Goal: Task Accomplishment & Management: Use online tool/utility

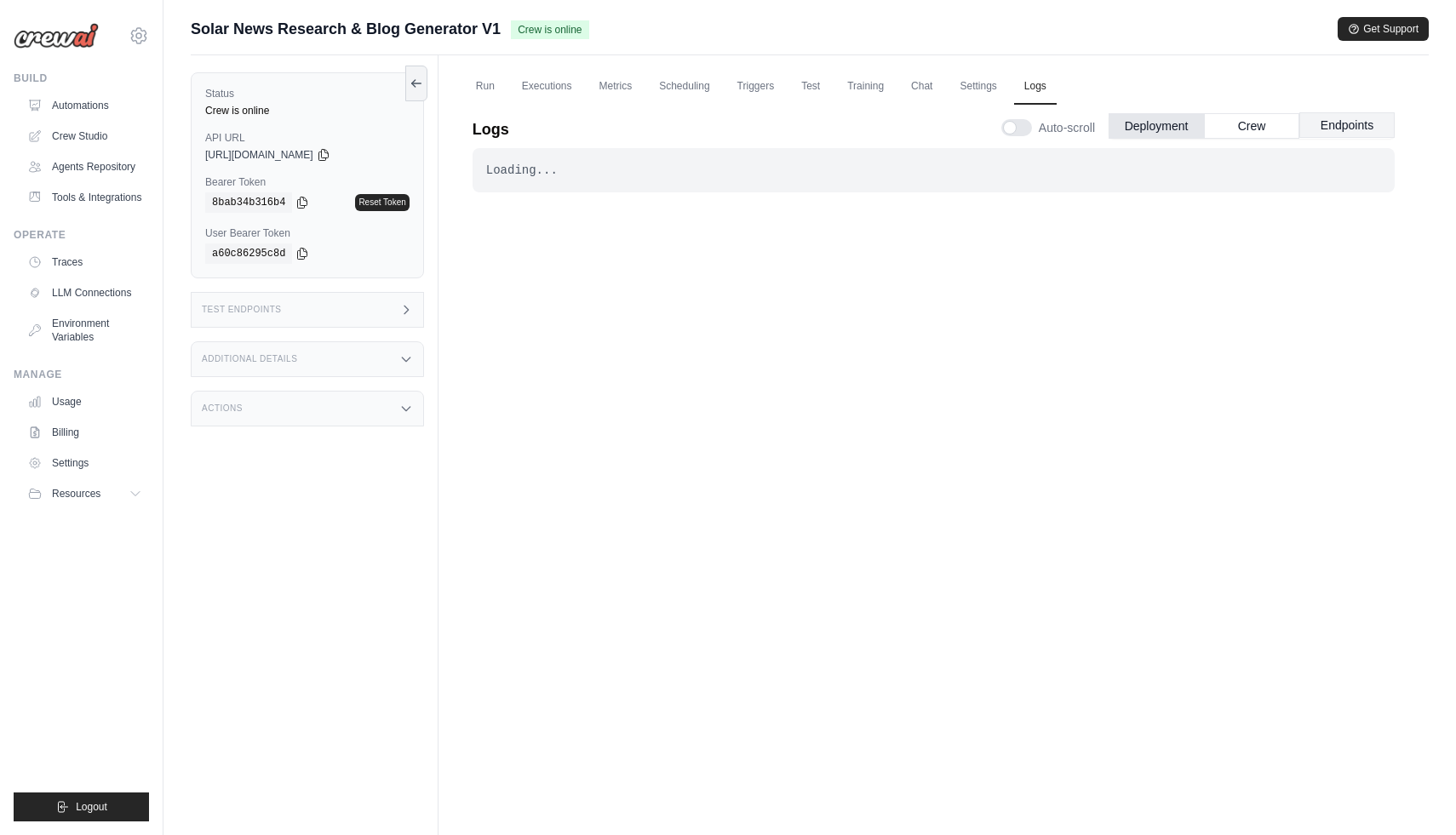
click at [1345, 126] on button "Endpoints" at bounding box center [1347, 126] width 95 height 25
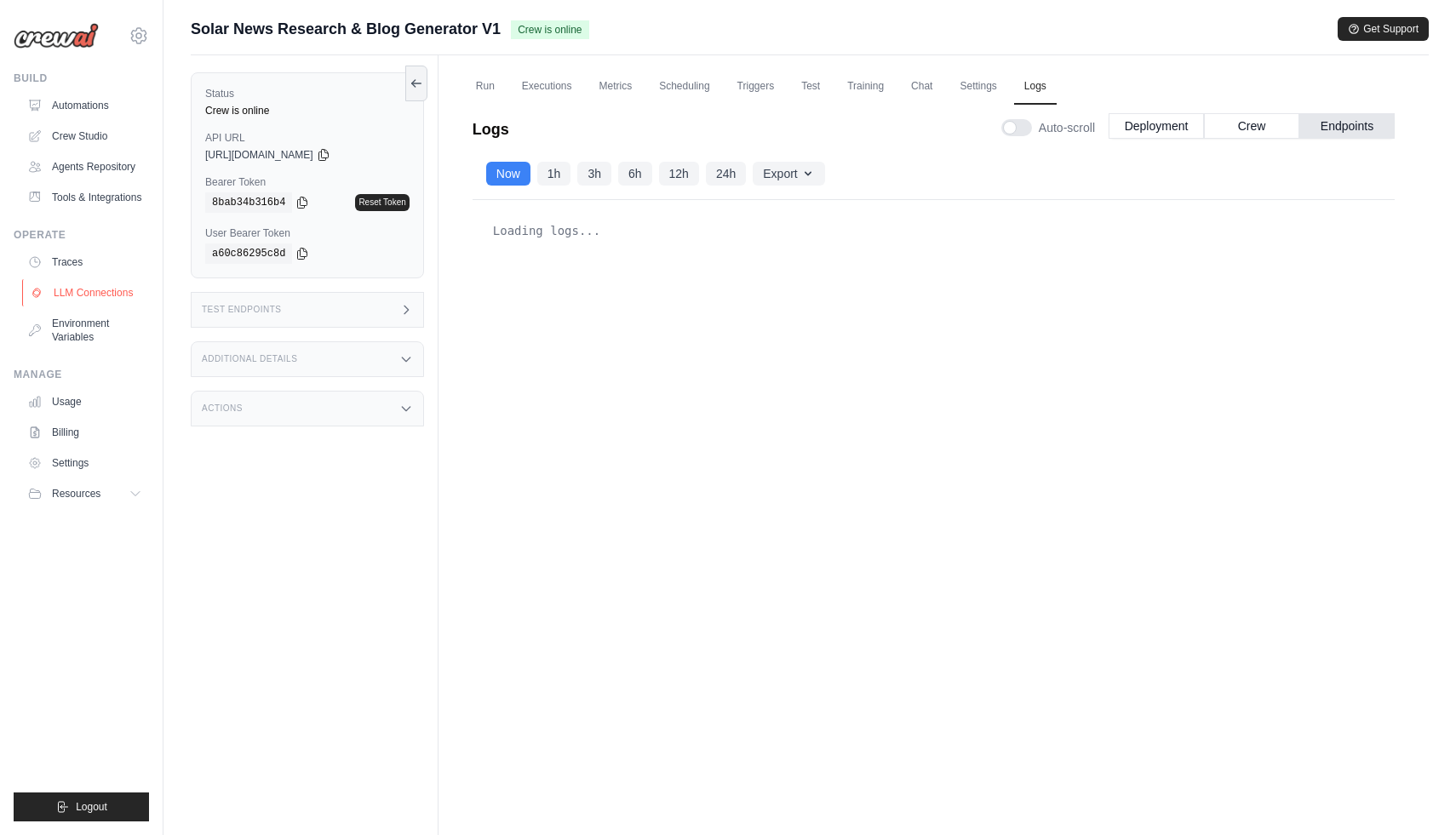
click at [98, 293] on link "LLM Connections" at bounding box center [85, 293] width 128 height 27
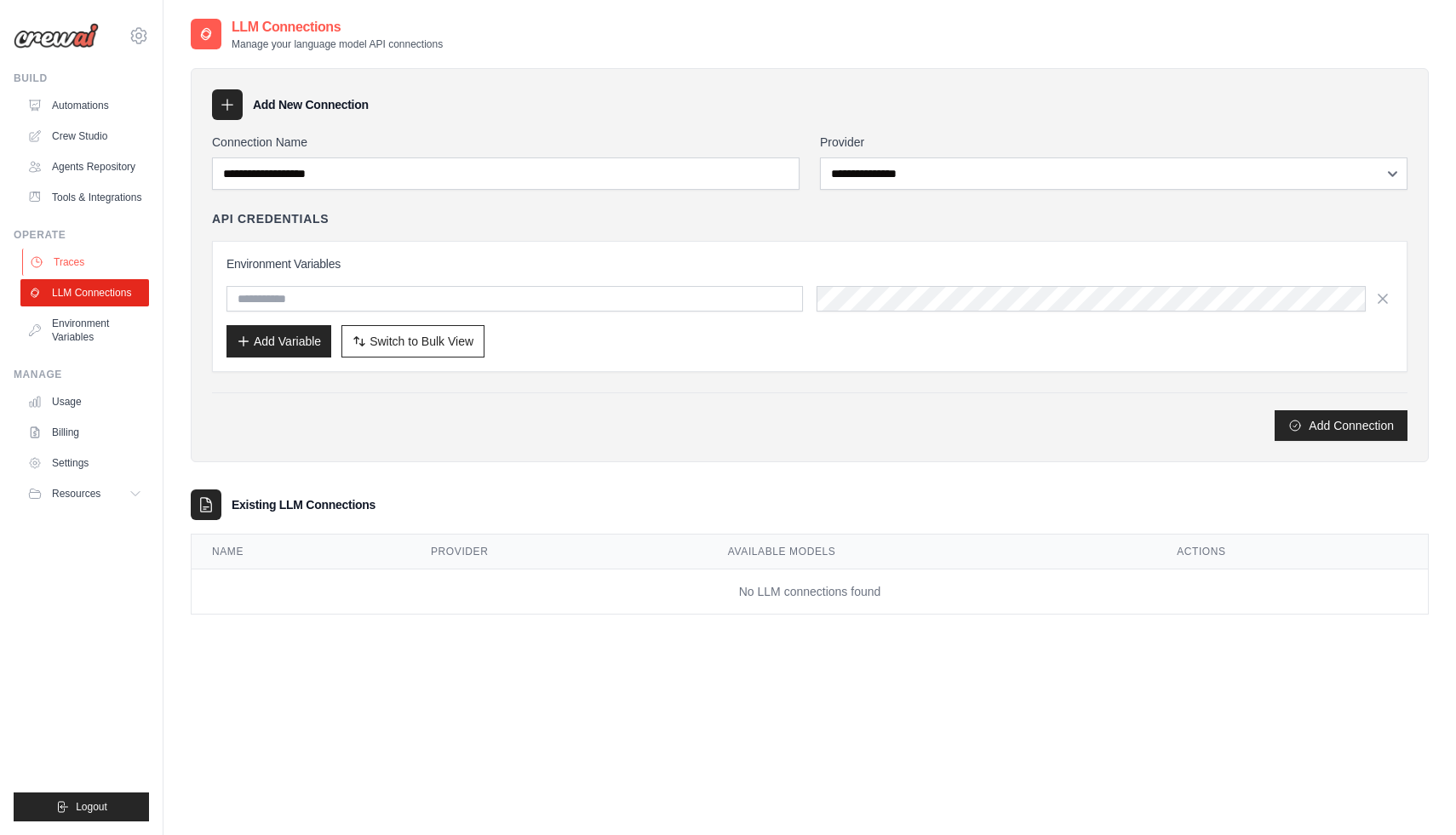
click at [94, 269] on link "Traces" at bounding box center [85, 262] width 128 height 27
click at [86, 255] on link "Traces" at bounding box center [85, 262] width 128 height 27
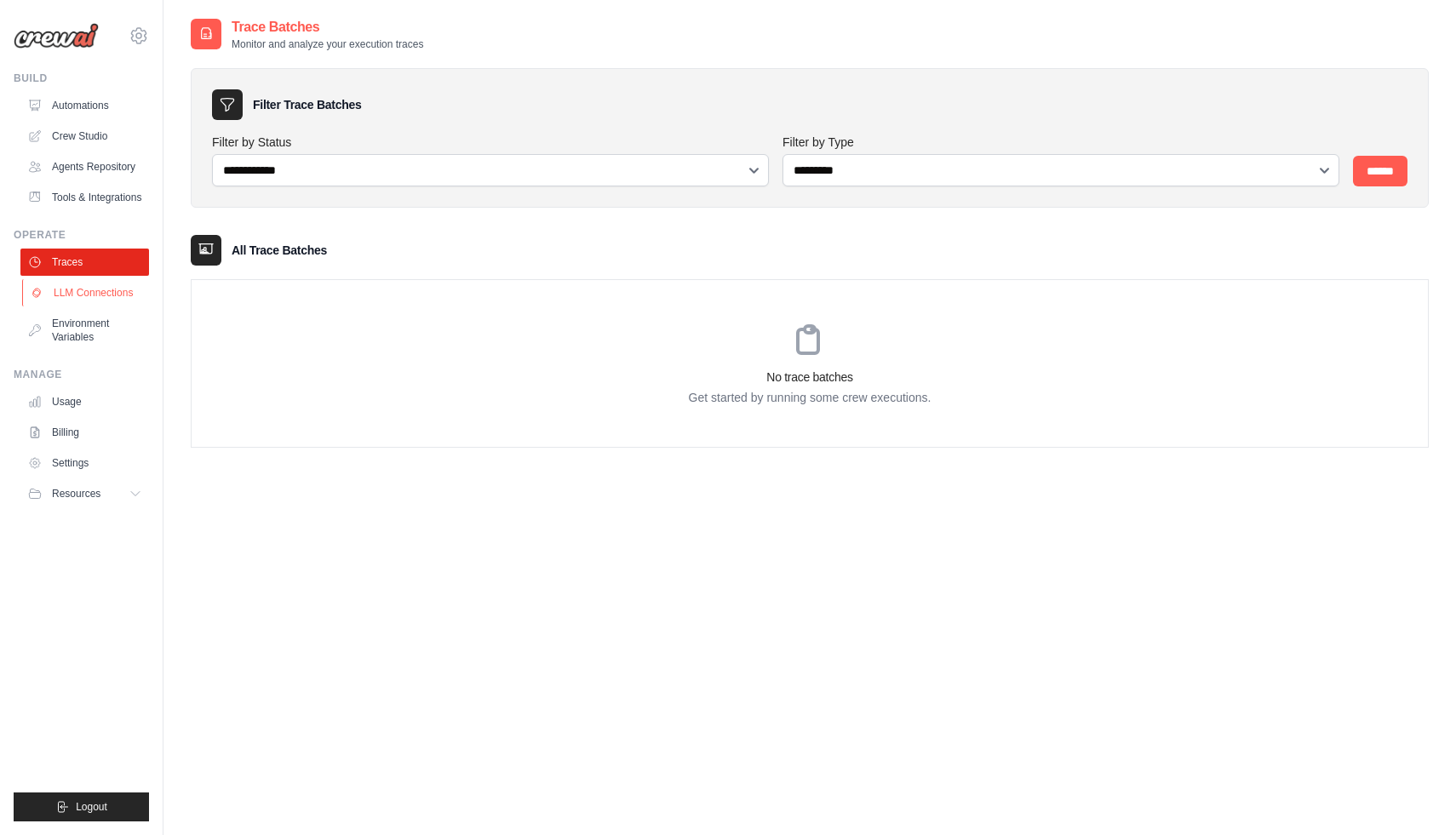
click at [89, 289] on link "LLM Connections" at bounding box center [85, 293] width 128 height 27
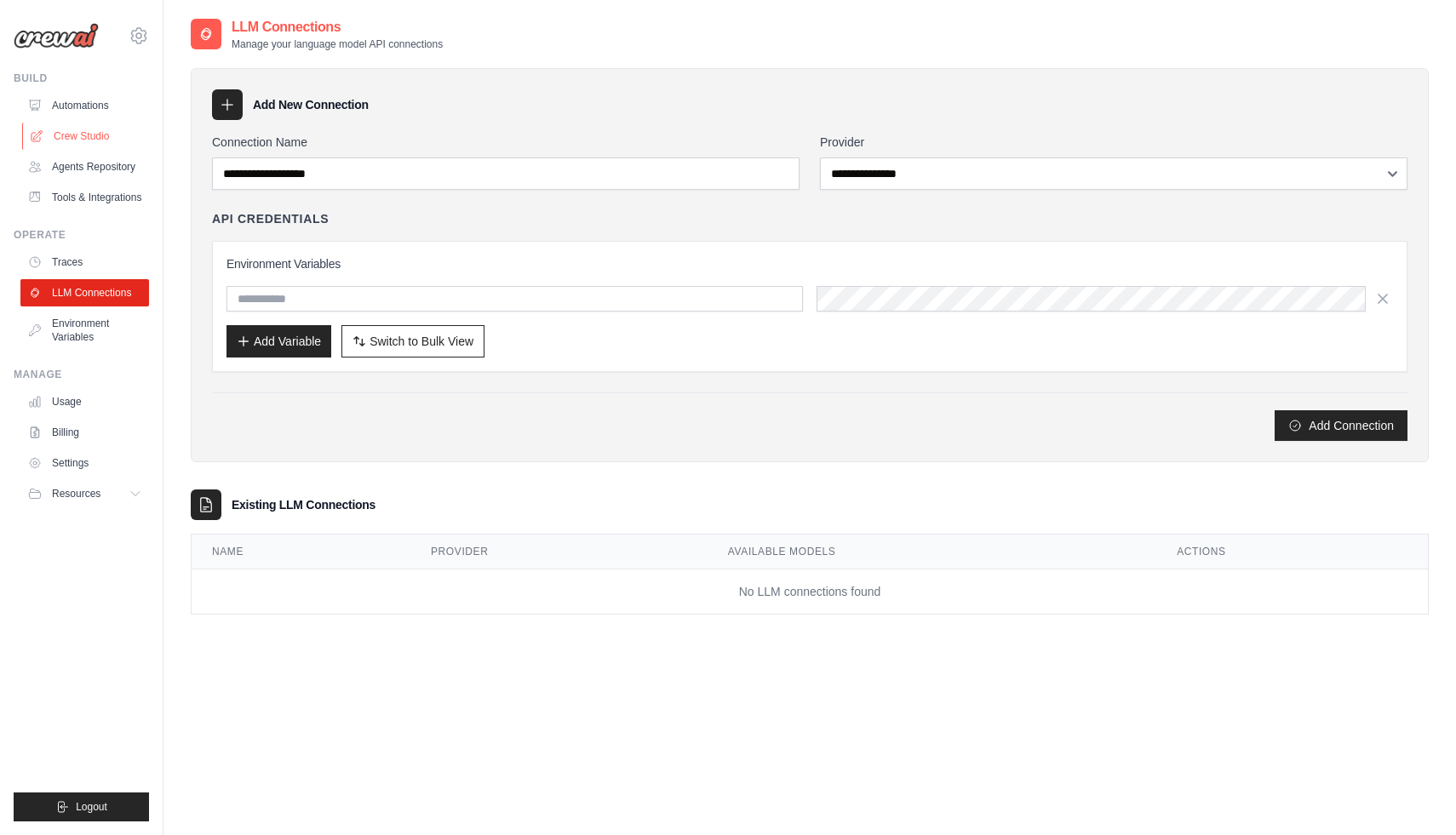
click at [104, 136] on link "Crew Studio" at bounding box center [85, 136] width 128 height 27
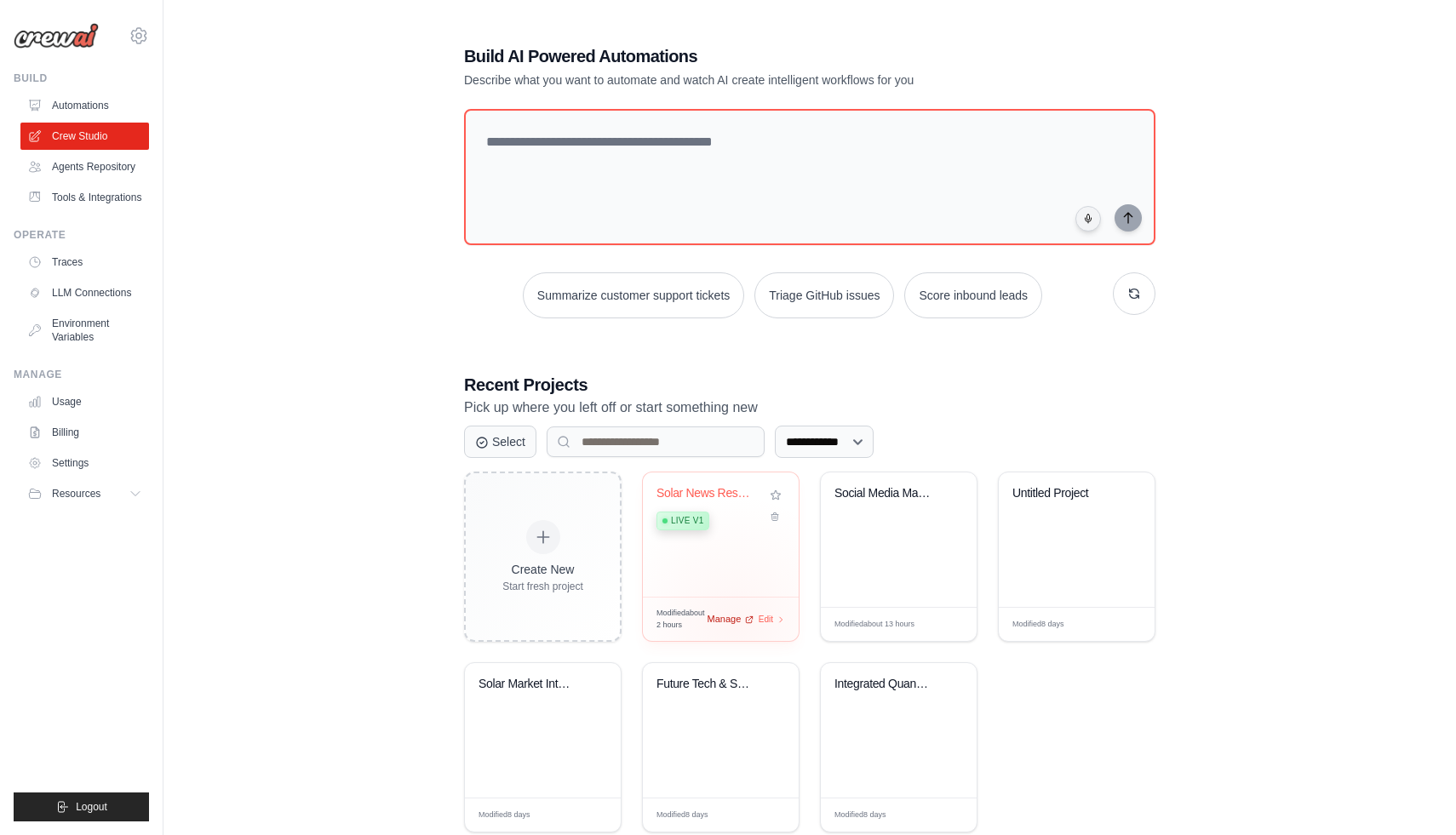
click at [735, 622] on div "Modified about 2 hours Manage Edit" at bounding box center [720, 619] width 128 height 23
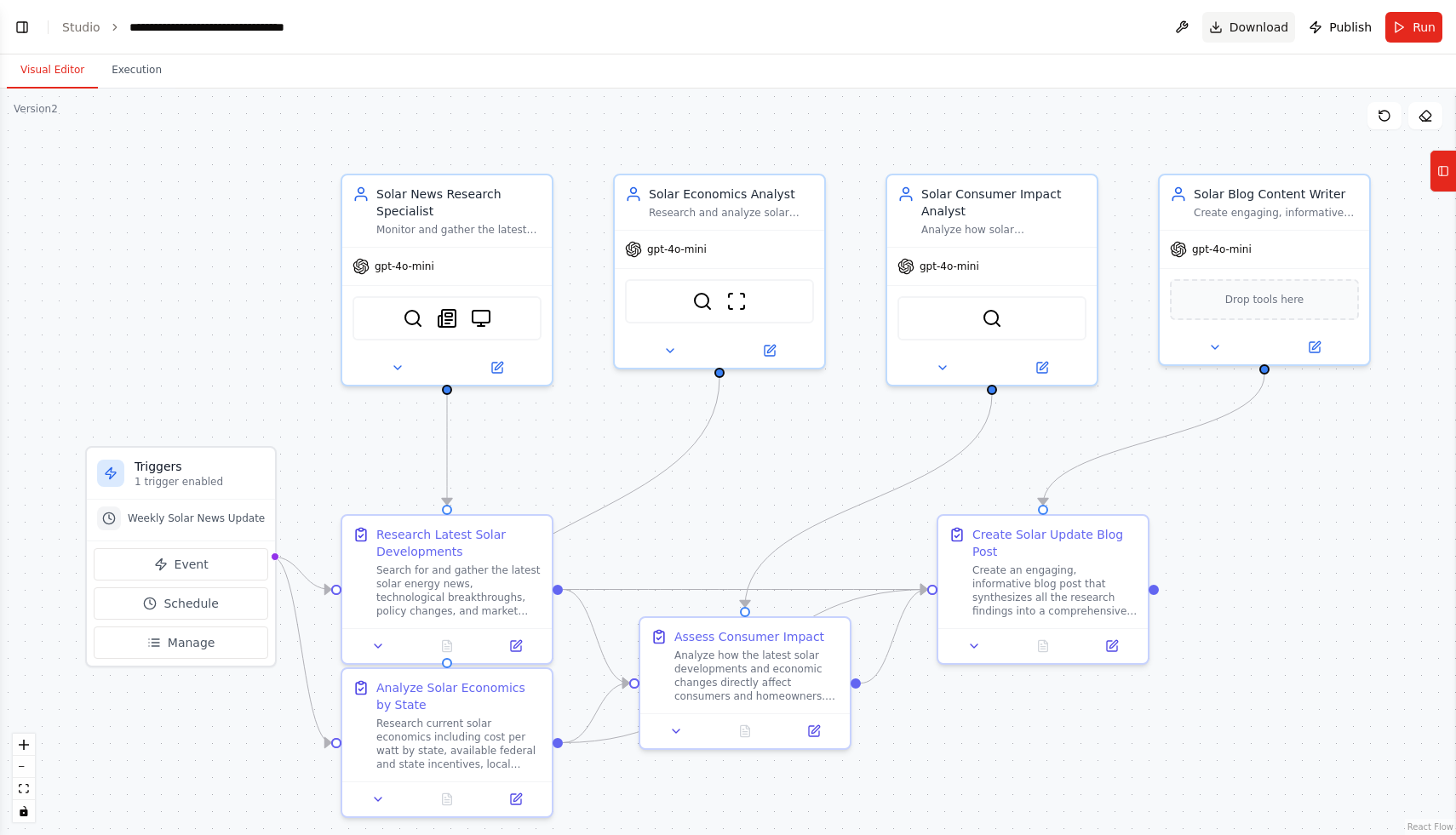
click at [1243, 23] on span "Download" at bounding box center [1260, 27] width 60 height 17
